Goal: Task Accomplishment & Management: Use online tool/utility

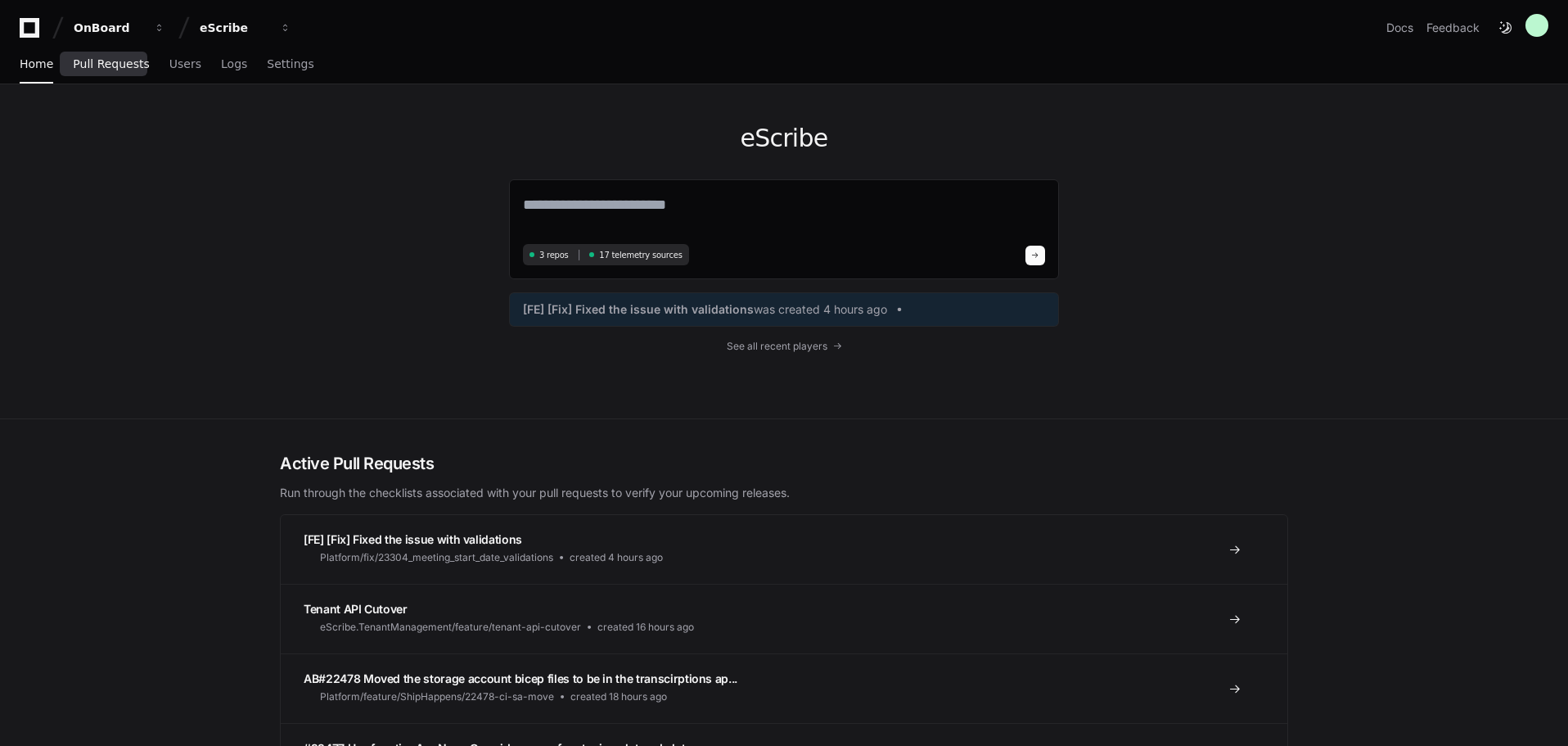
click at [105, 69] on span "Pull Requests" at bounding box center [111, 64] width 76 height 10
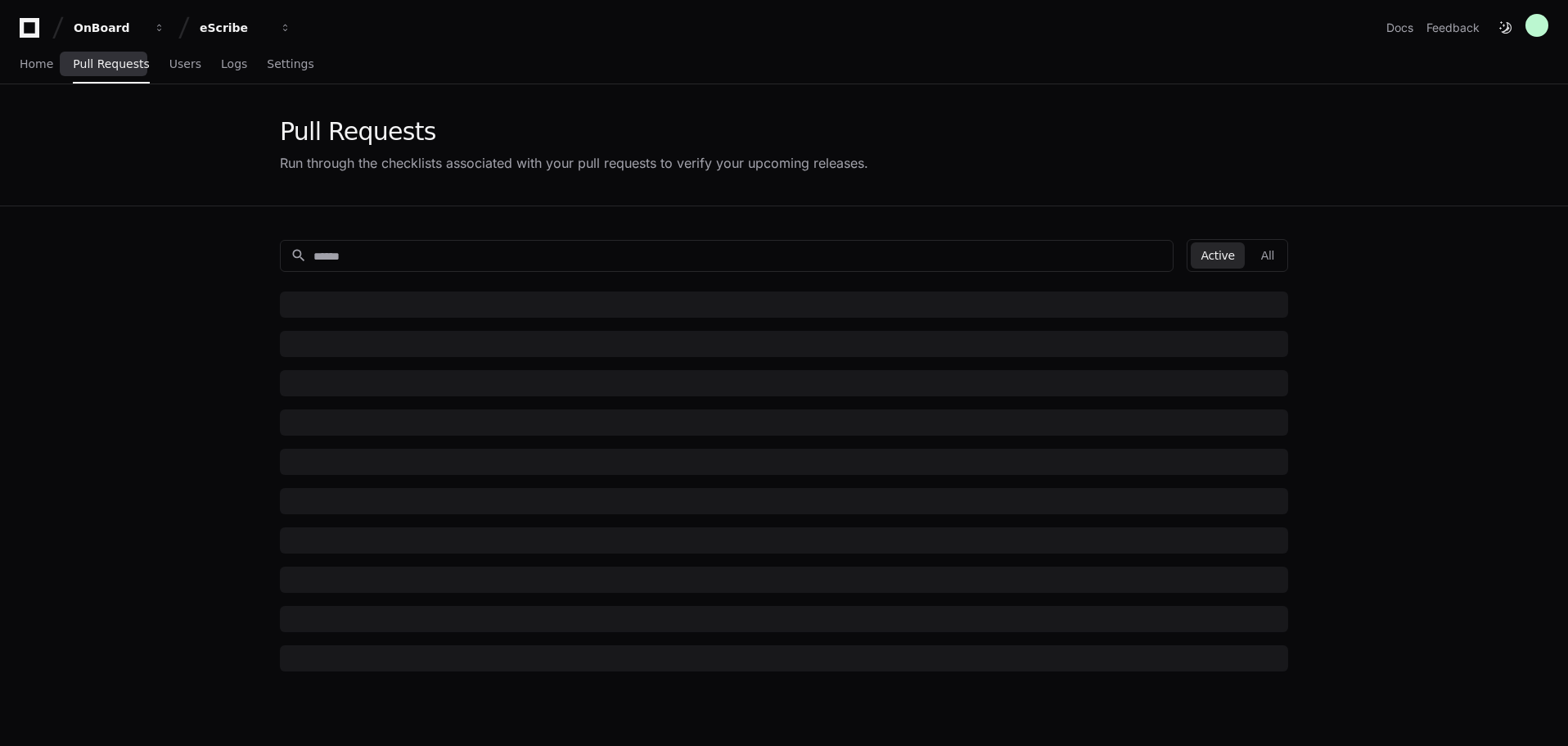
click at [102, 65] on span "Pull Requests" at bounding box center [111, 64] width 76 height 10
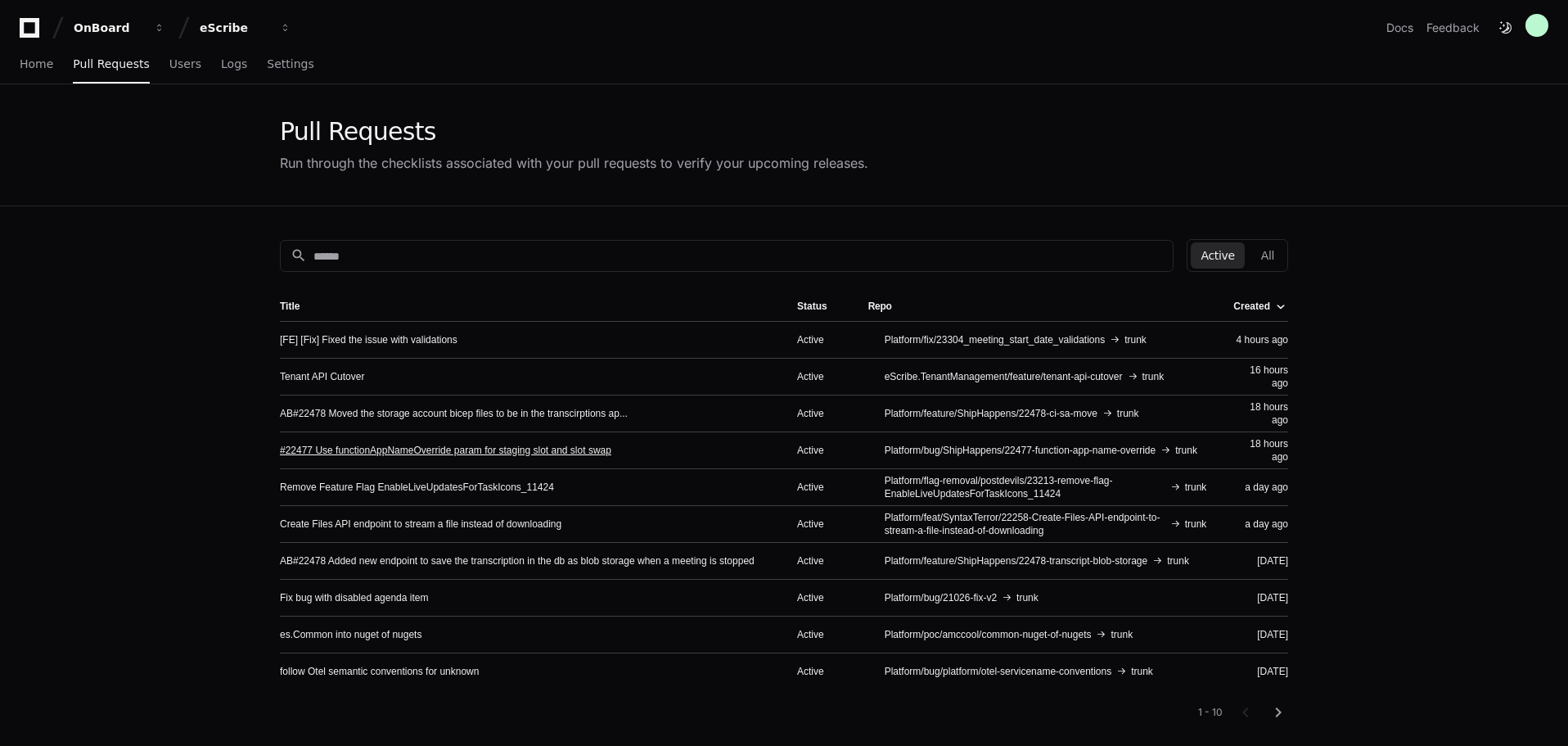
click at [375, 445] on link "#22477 Use functionAppNameOverride param for staging slot and slot swap" at bounding box center [445, 451] width 331 height 13
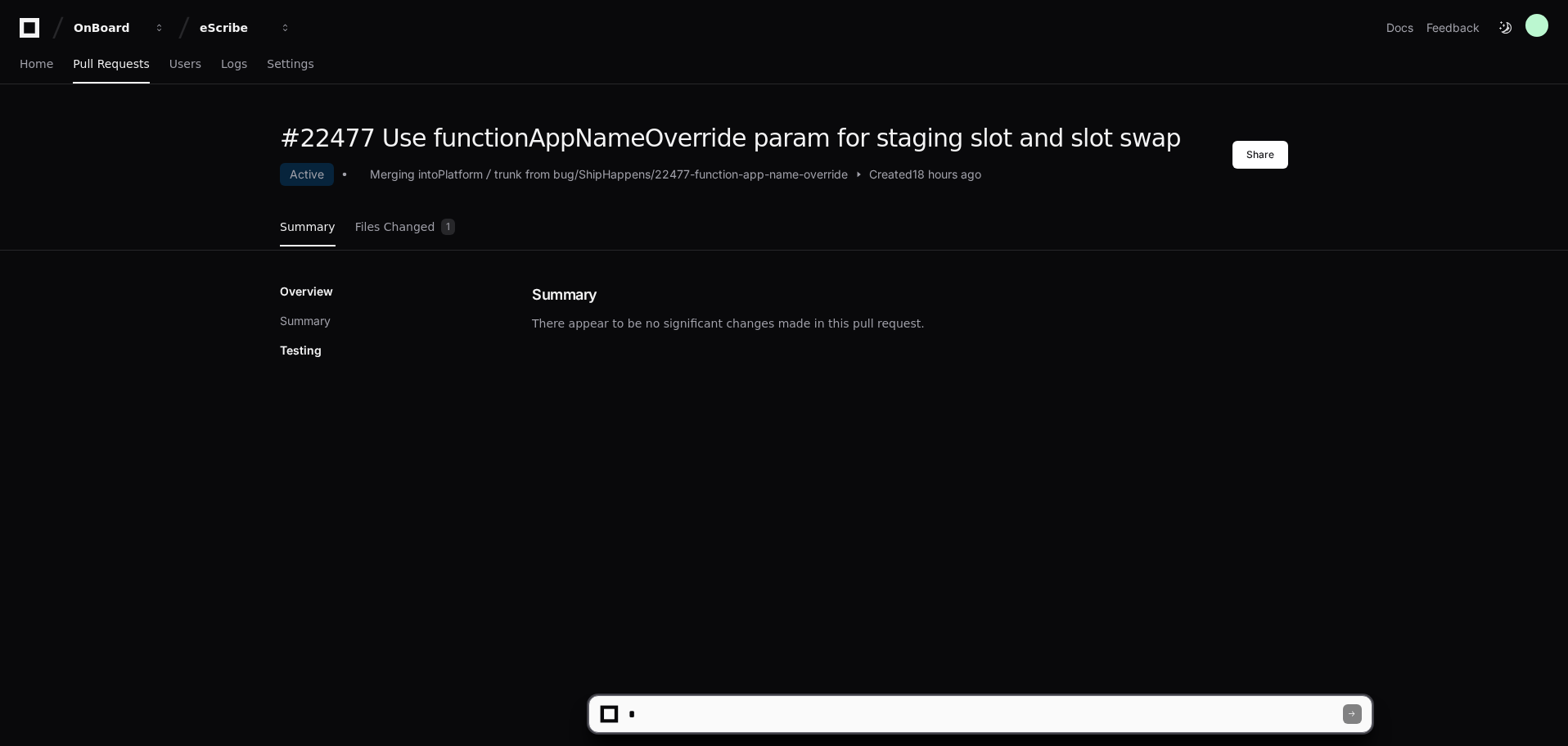
click at [711, 709] on textarea at bounding box center [983, 713] width 717 height 36
type textarea "**********"
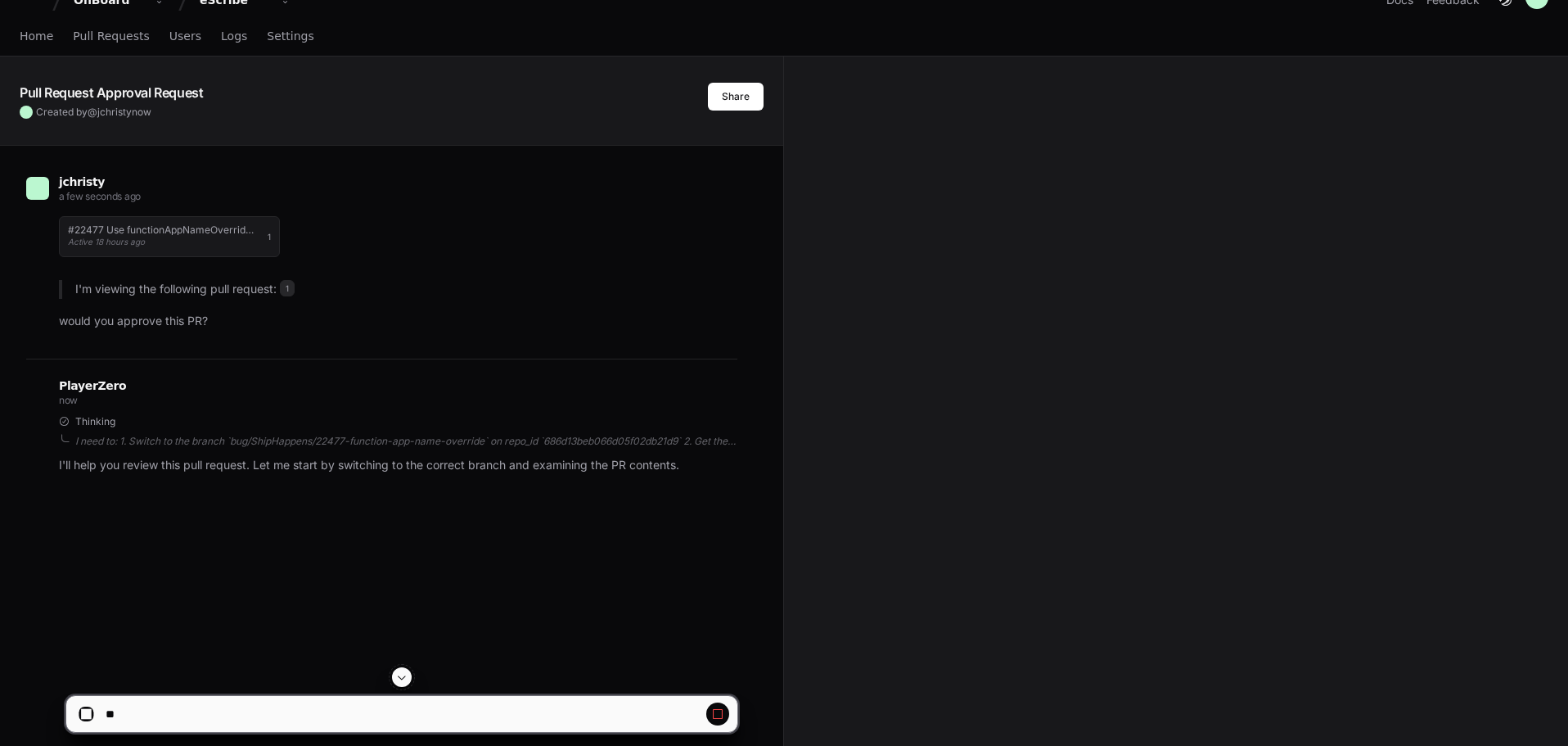
scroll to position [20, 0]
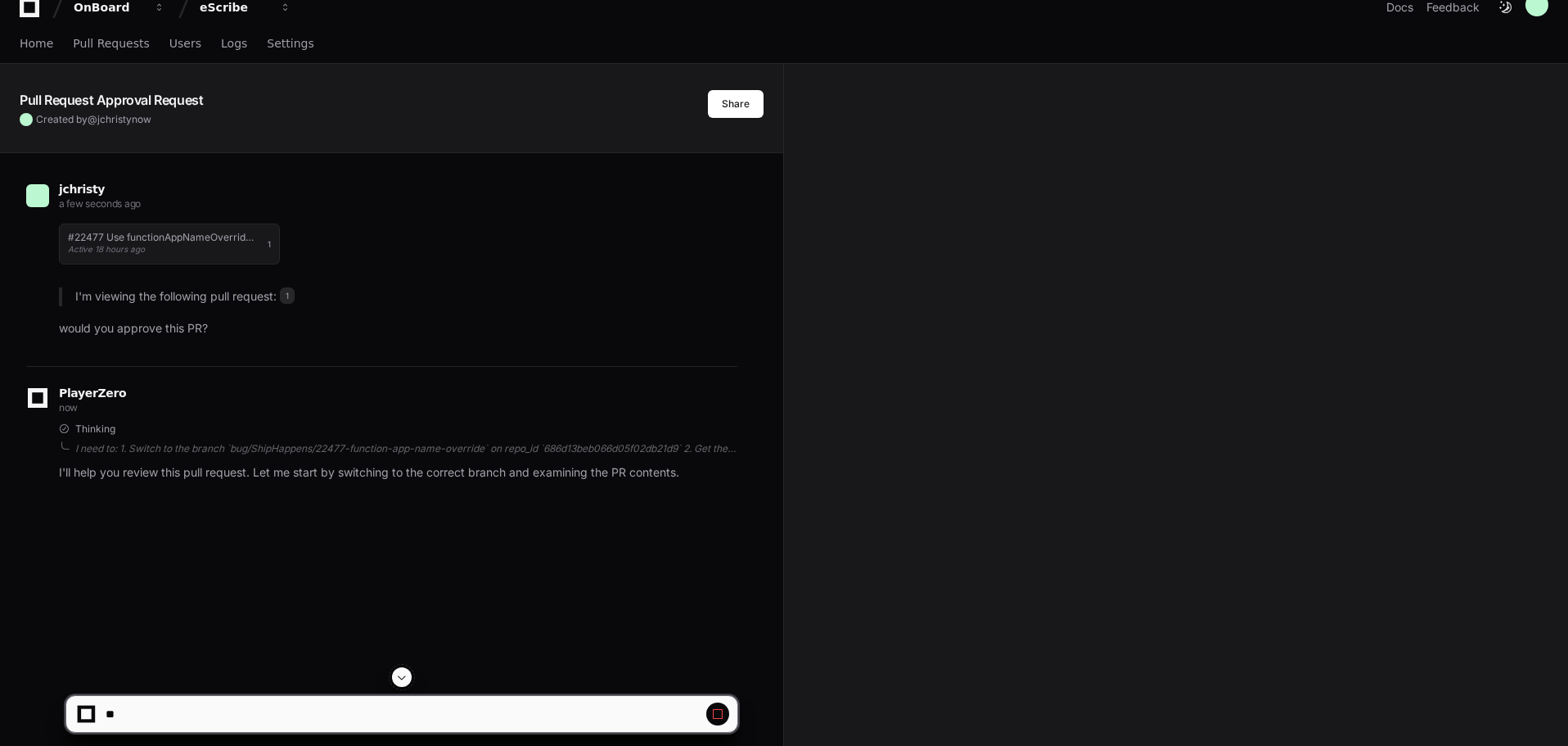
click at [406, 681] on span at bounding box center [402, 677] width 13 height 13
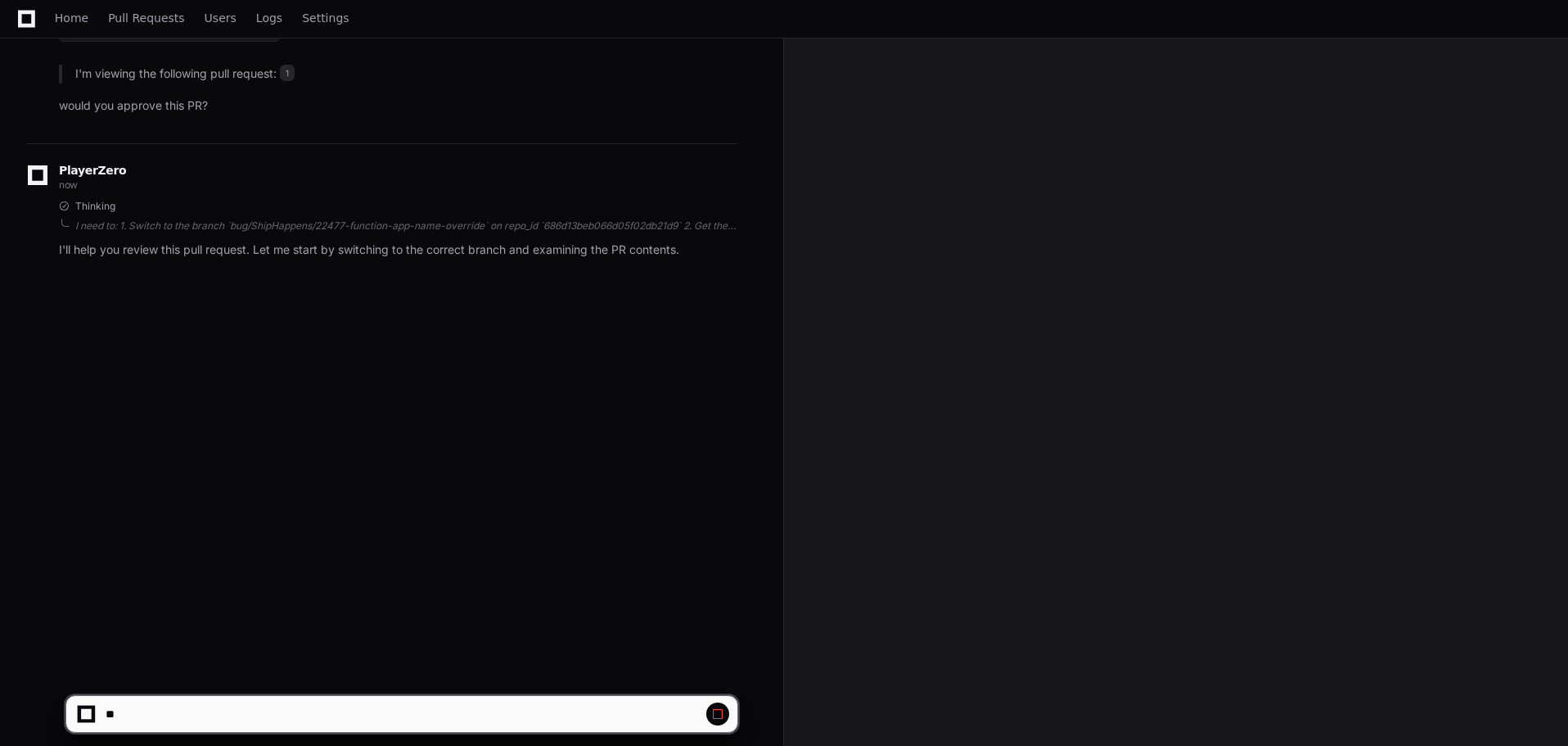
scroll to position [0, 0]
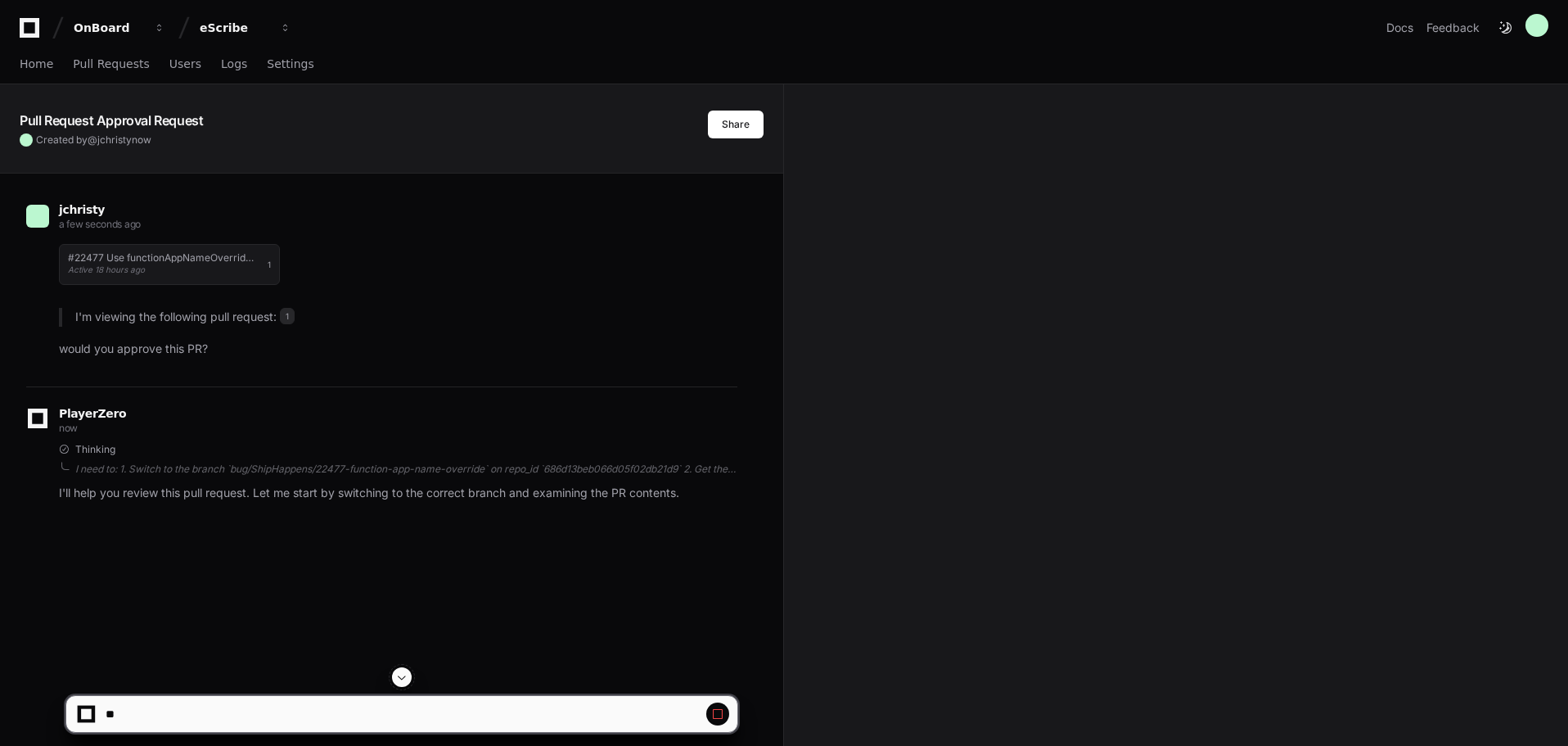
click at [386, 451] on div "Thinking" at bounding box center [398, 450] width 679 height 13
drag, startPoint x: 716, startPoint y: 710, endPoint x: 712, endPoint y: 687, distance: 23.3
click at [716, 710] on span at bounding box center [718, 714] width 13 height 13
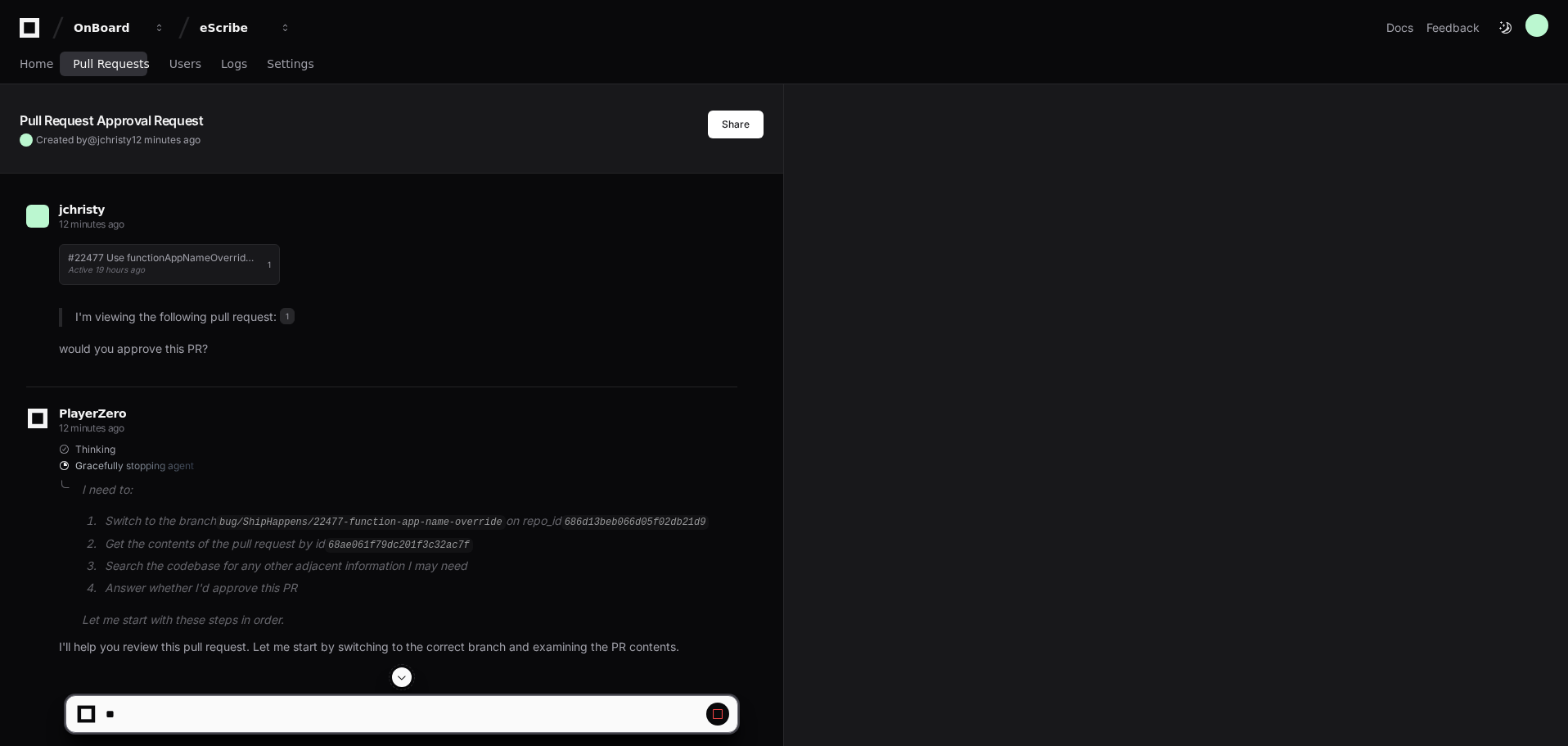
click at [86, 63] on span "Pull Requests" at bounding box center [111, 64] width 76 height 10
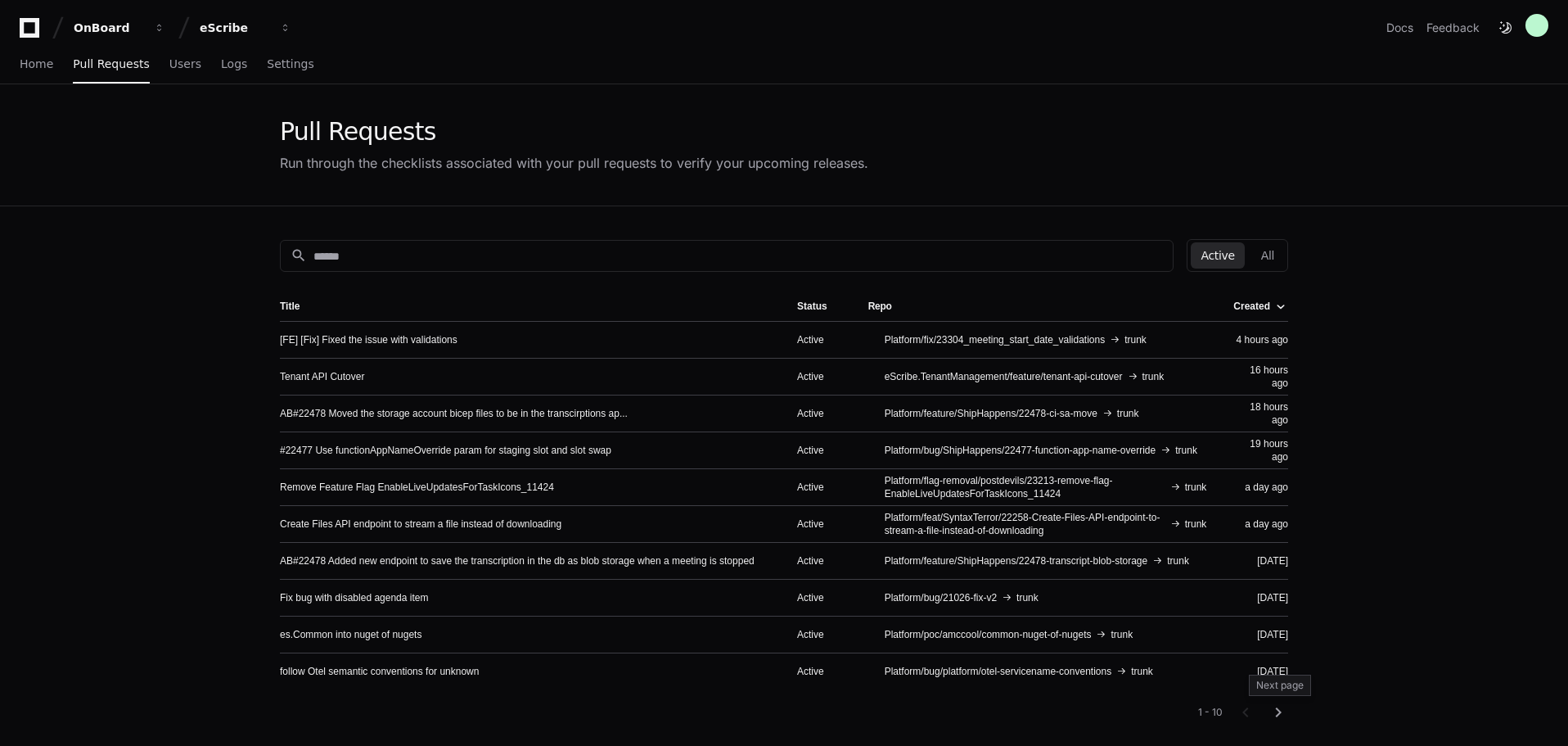
click at [1278, 709] on mat-icon "chevron_right" at bounding box center [1278, 712] width 19 height 19
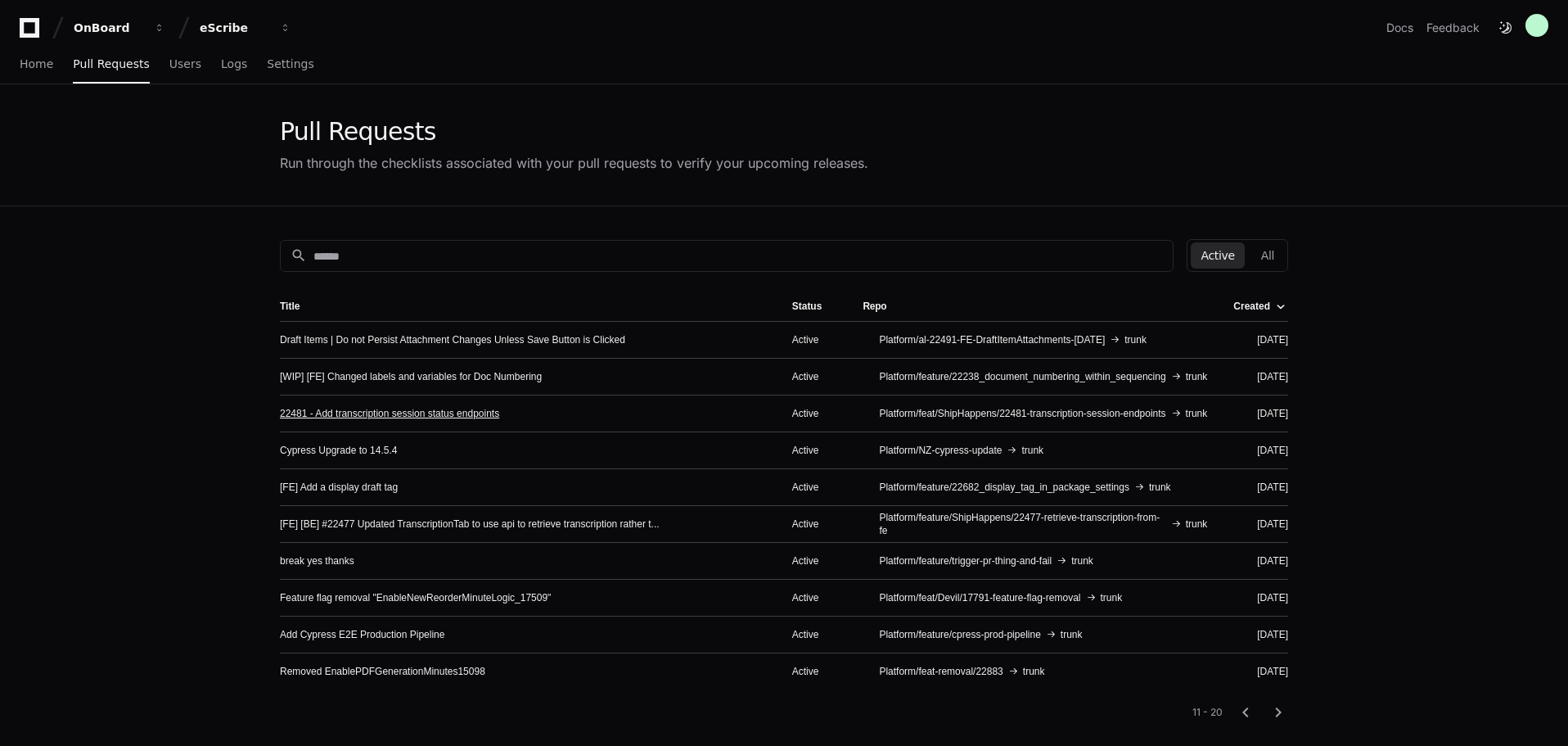
click at [445, 415] on link "22481 - Add transcription session status endpoints" at bounding box center [389, 414] width 219 height 13
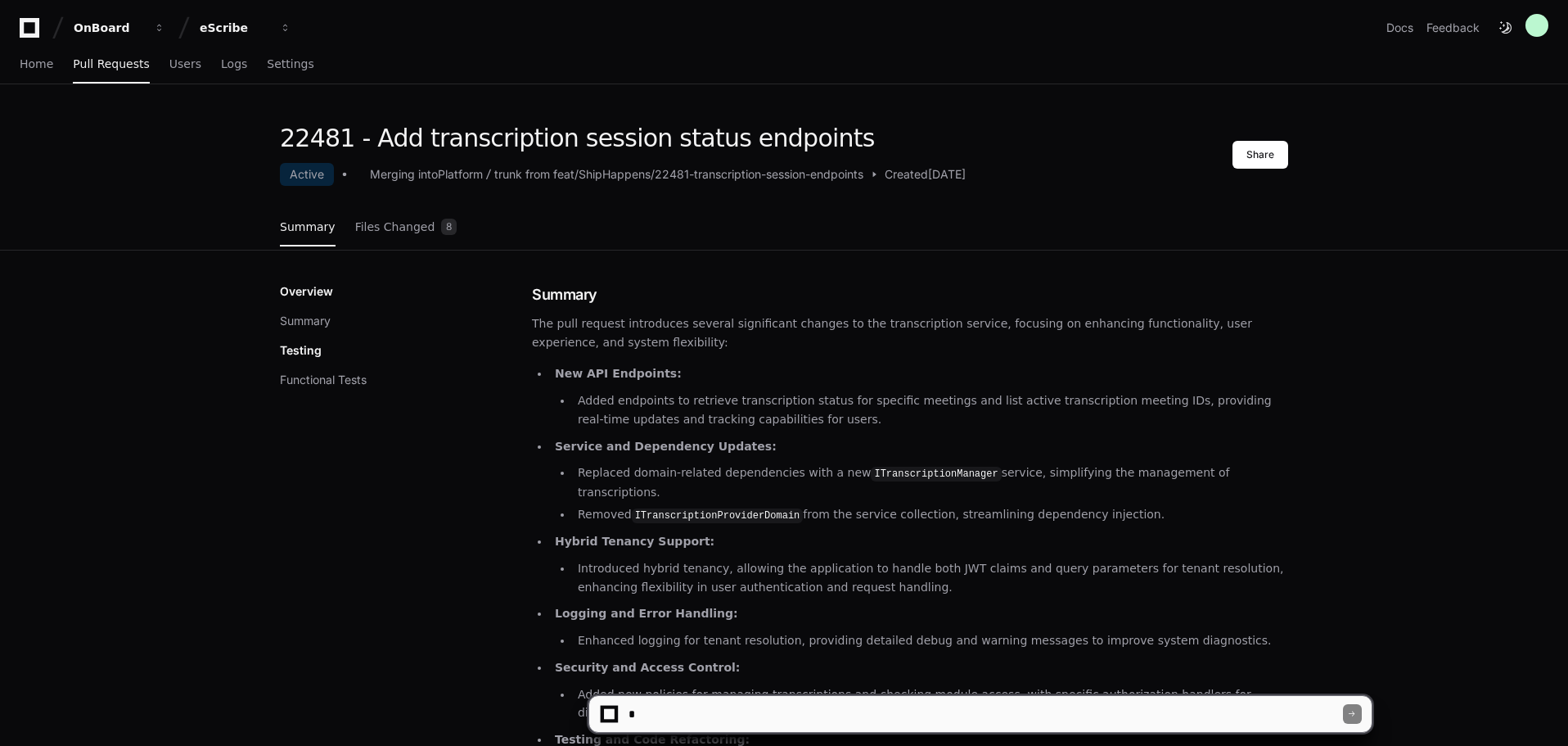
click at [845, 716] on textarea at bounding box center [983, 713] width 717 height 36
type textarea "**********"
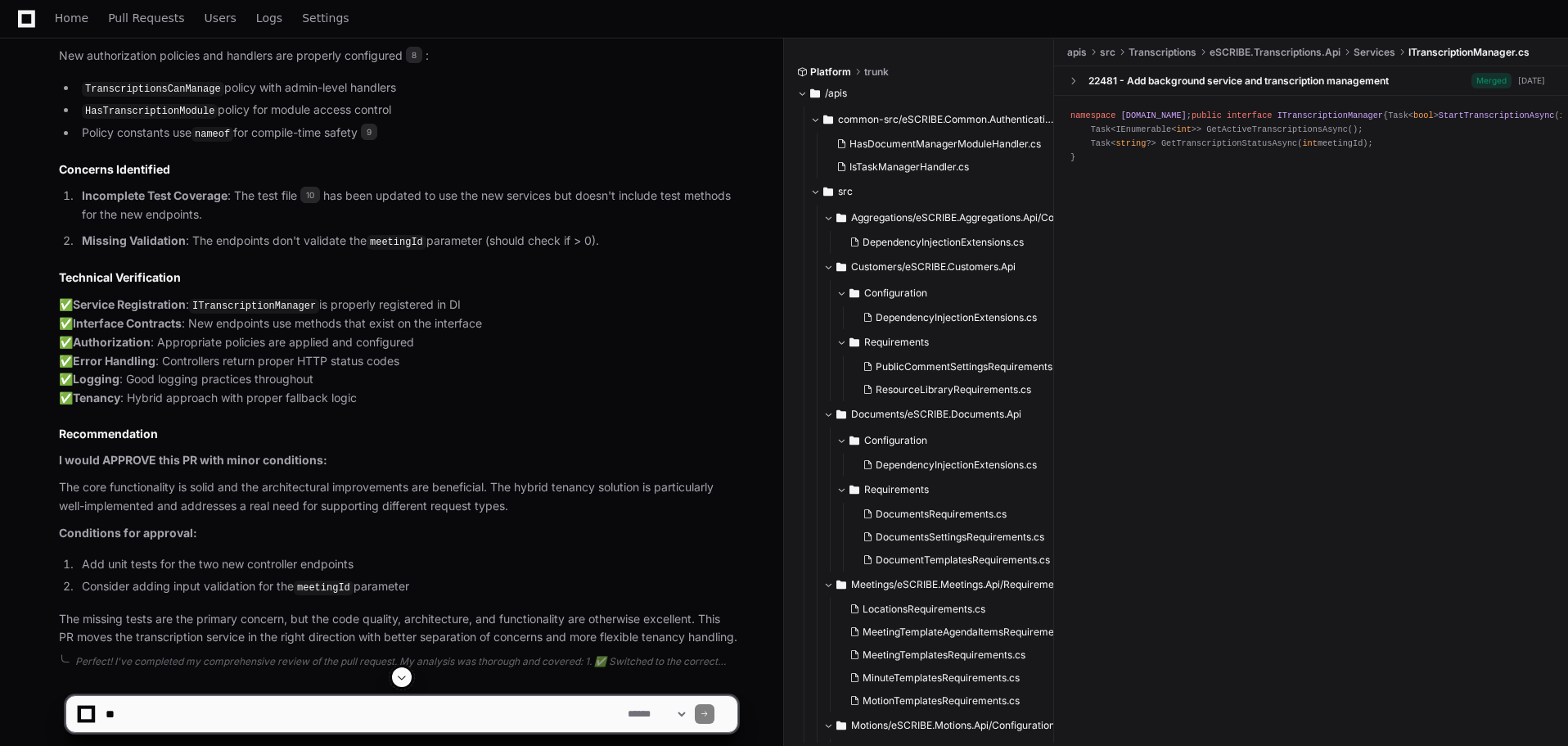
scroll to position [1582, 0]
